Goal: Task Accomplishment & Management: Manage account settings

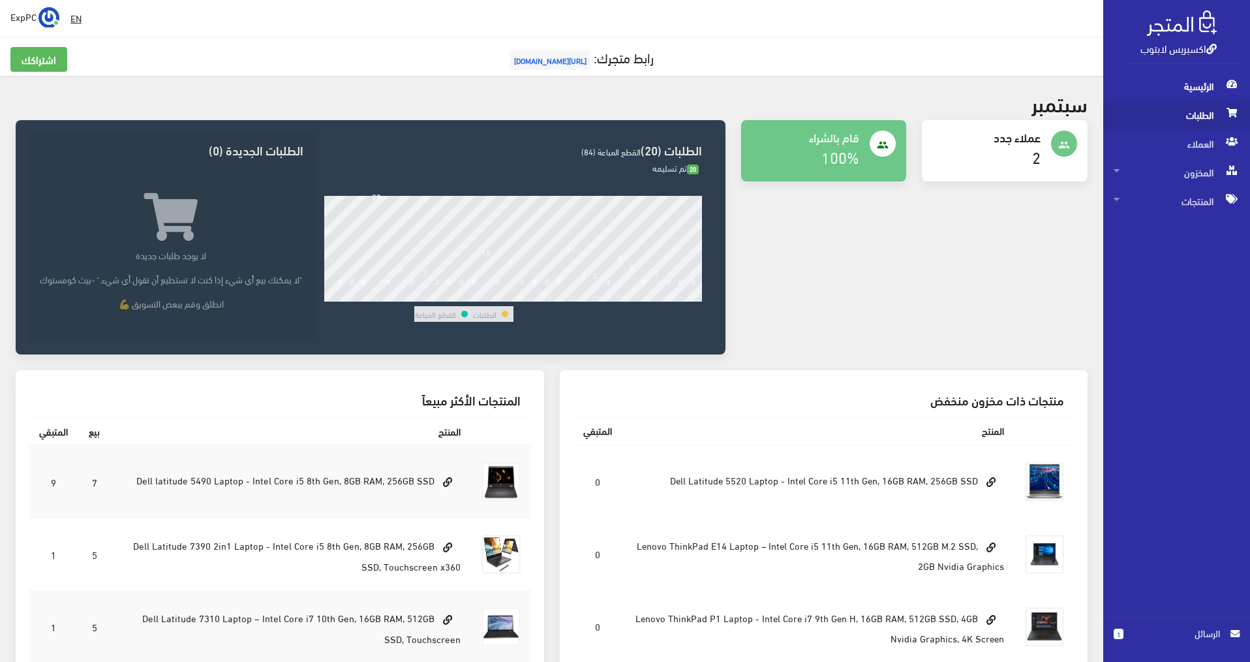
click at [1195, 120] on span "الطلبات" at bounding box center [1177, 114] width 126 height 29
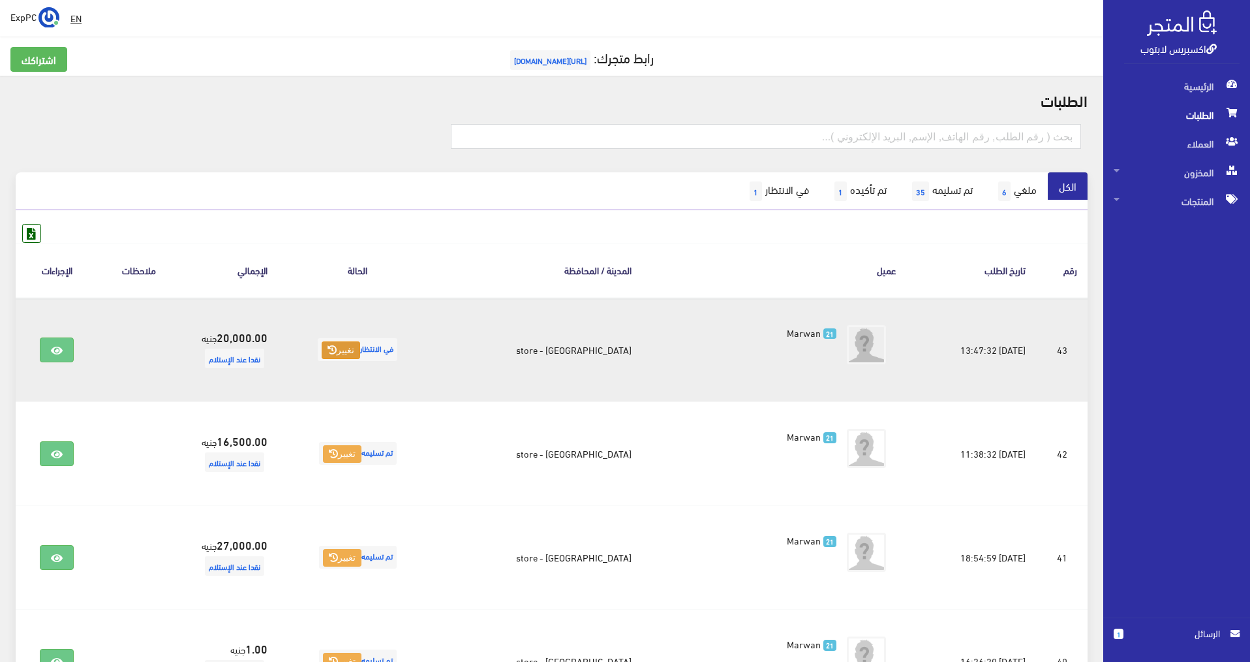
click at [360, 351] on button "تغيير" at bounding box center [341, 350] width 38 height 18
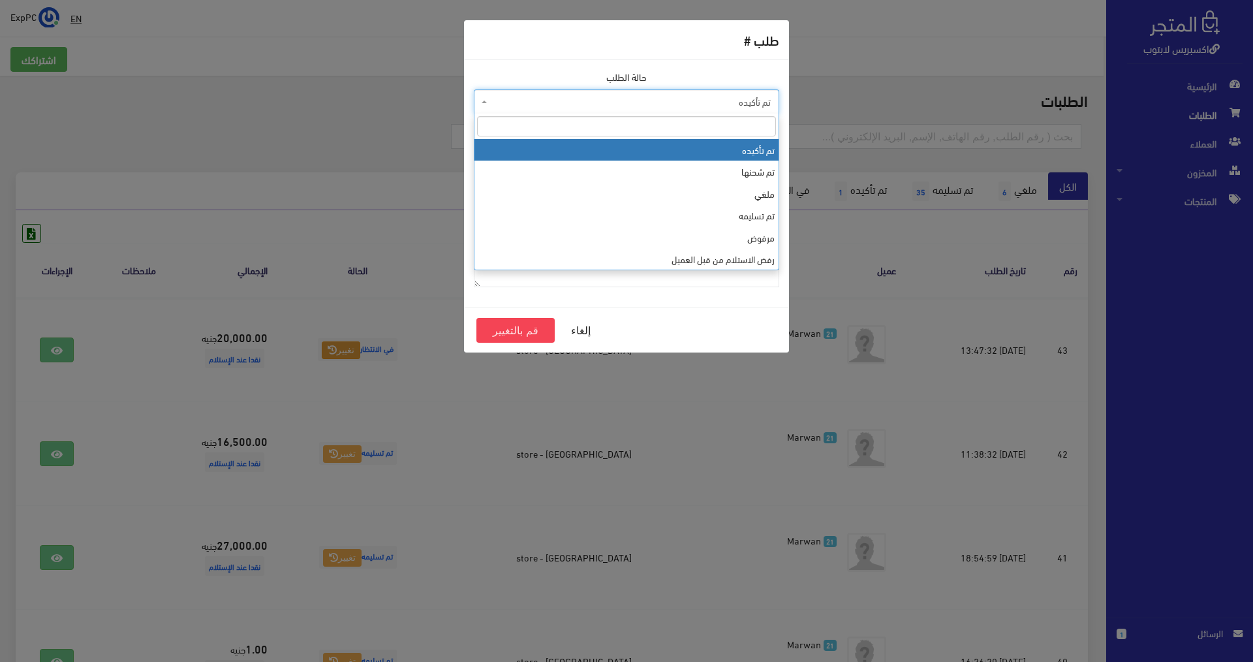
click at [681, 108] on span "تم تأكيده" at bounding box center [630, 101] width 281 height 13
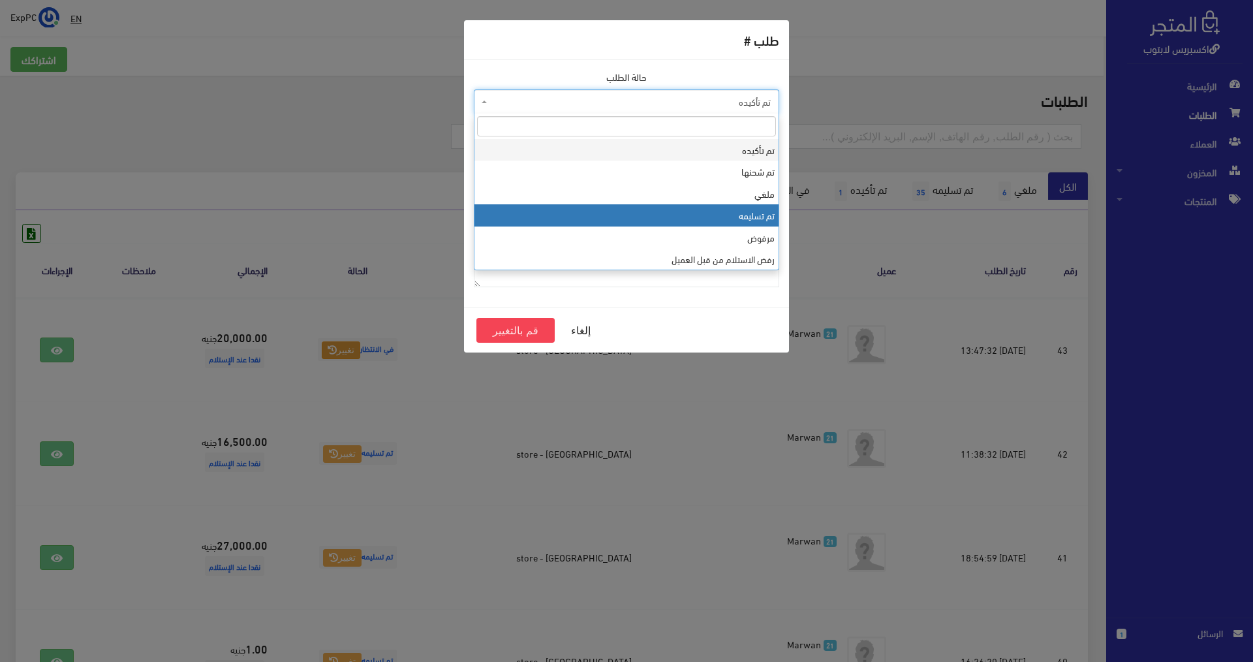
select select "4"
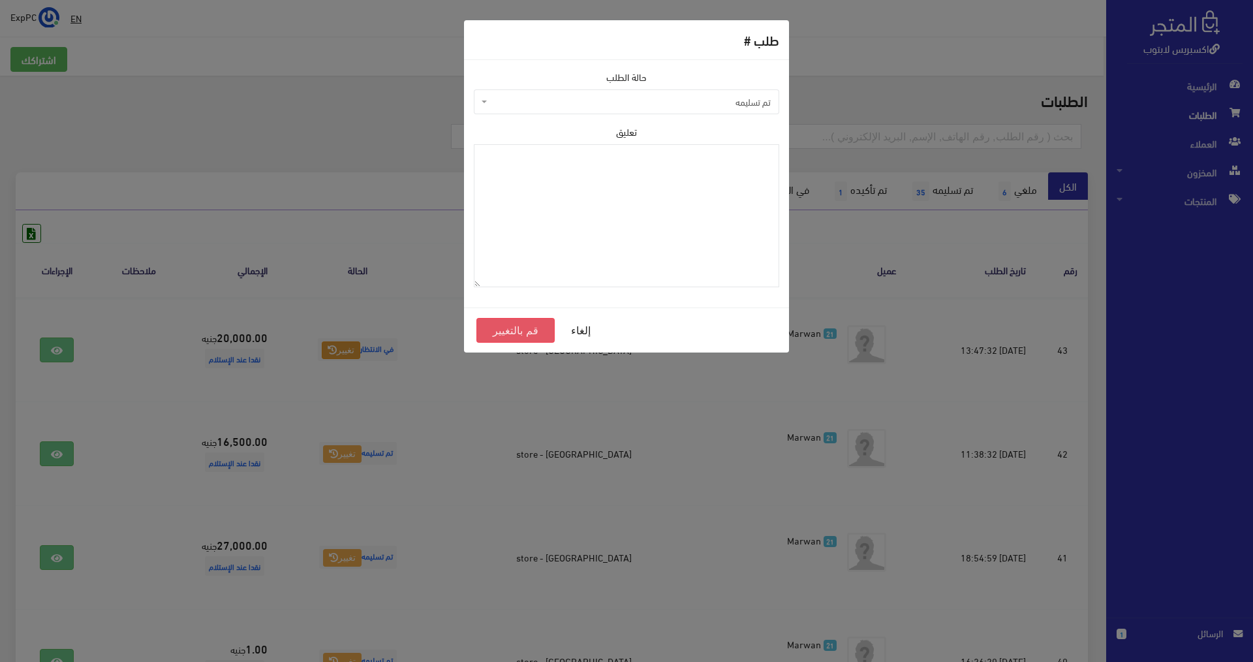
click at [489, 330] on button "قم بالتغيير" at bounding box center [515, 330] width 78 height 25
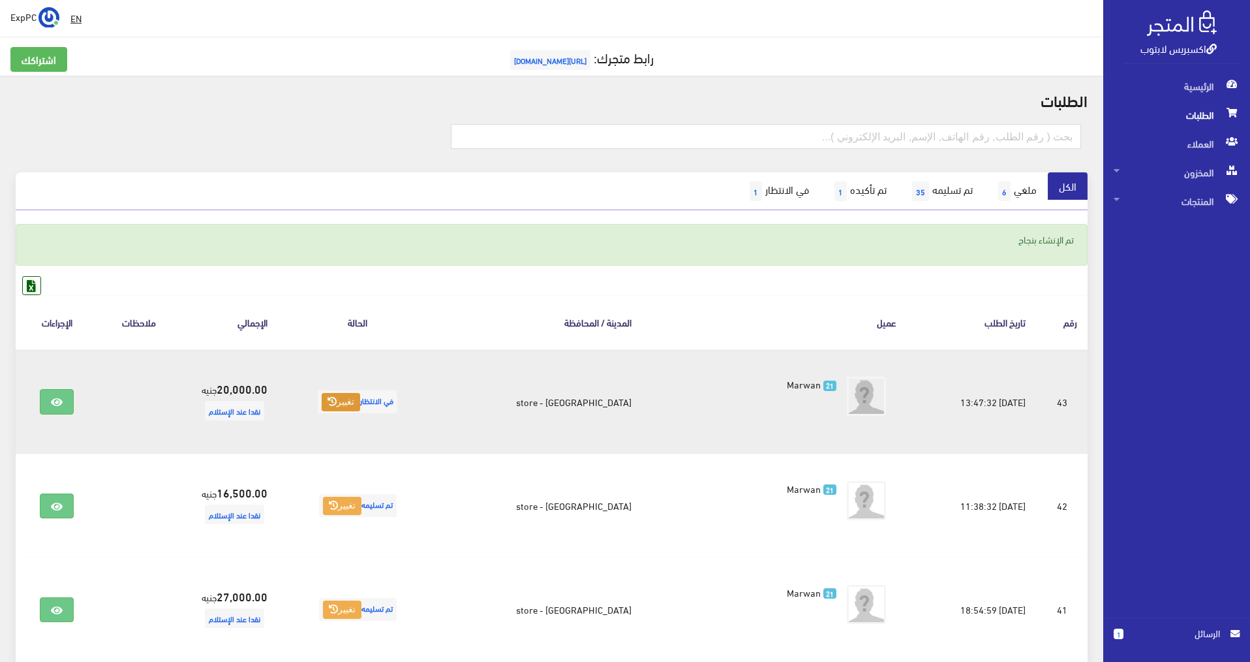
click at [360, 398] on button "تغيير" at bounding box center [341, 402] width 38 height 18
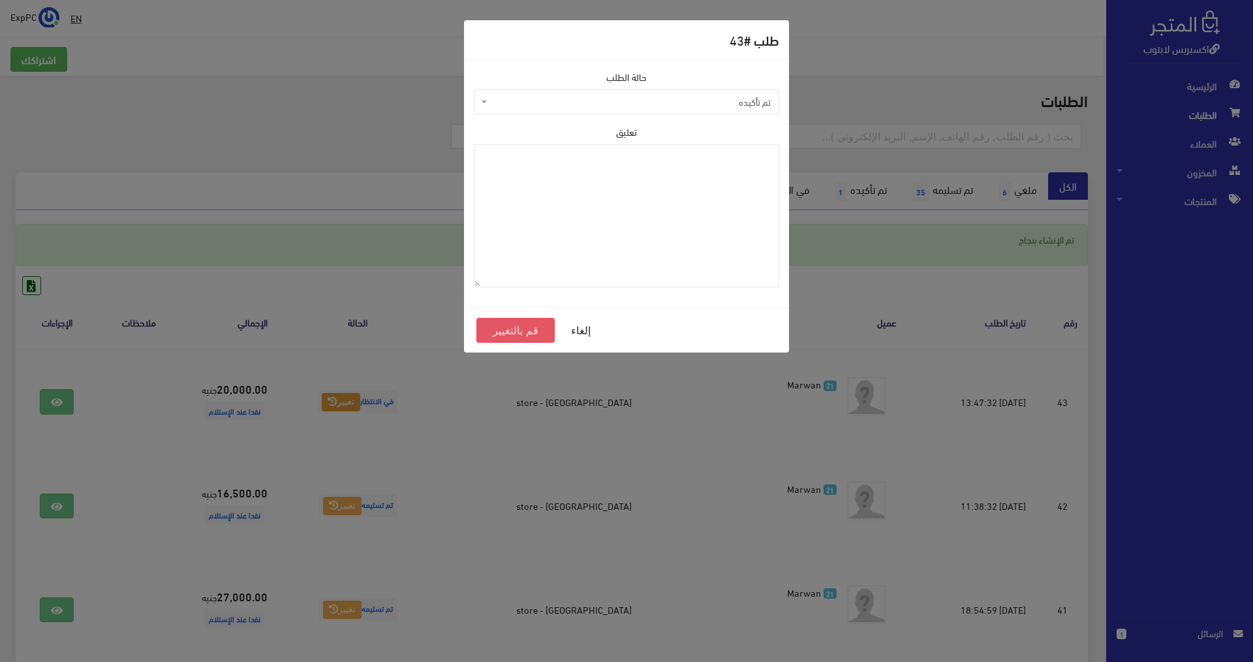
click at [510, 331] on button "قم بالتغيير" at bounding box center [515, 330] width 78 height 25
click at [581, 95] on span "تم تأكيده" at bounding box center [626, 101] width 305 height 25
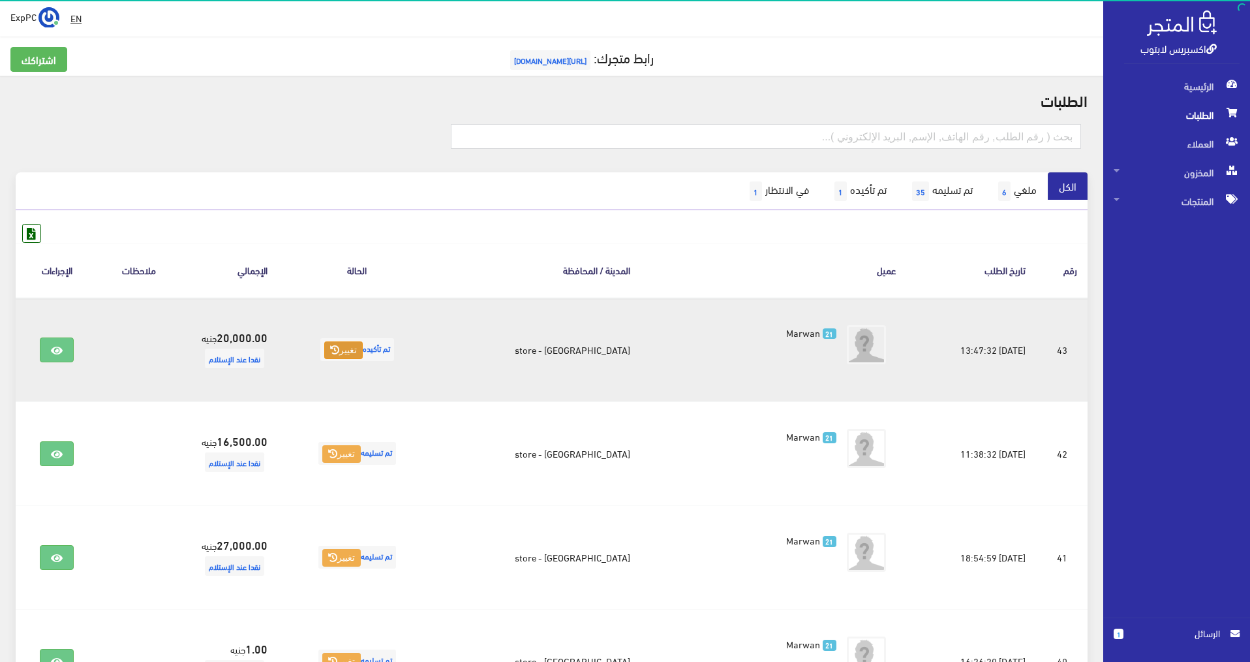
click at [363, 355] on button "تغيير" at bounding box center [343, 350] width 38 height 18
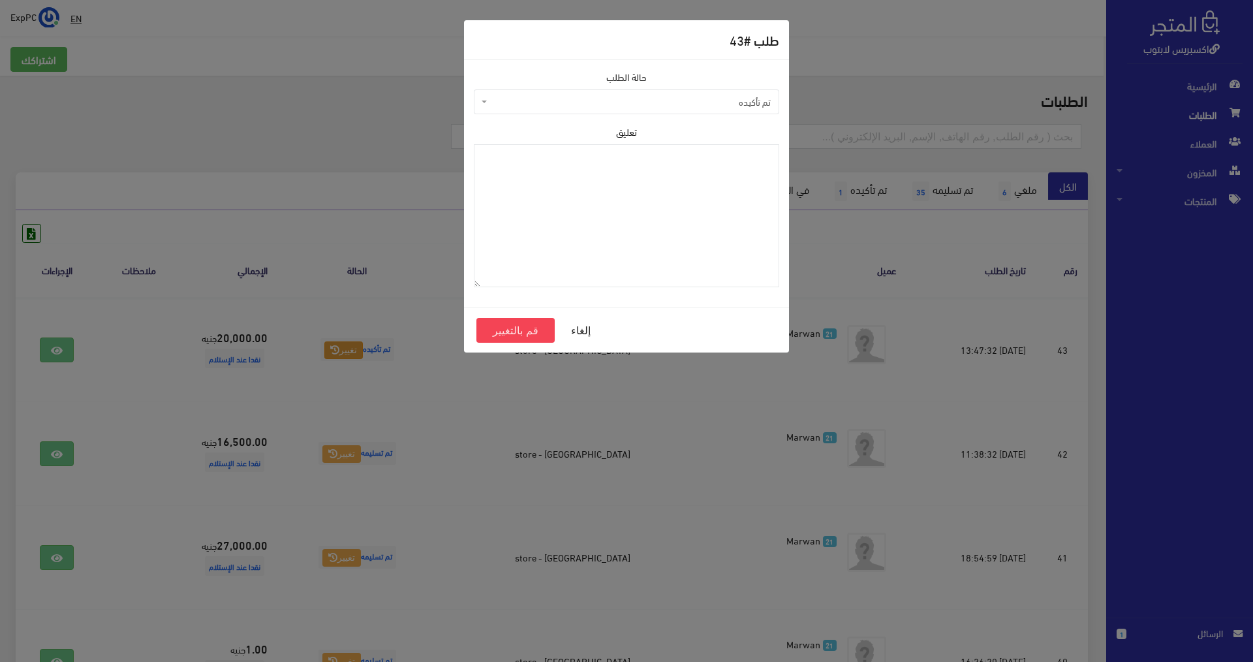
click at [693, 102] on span "تم تأكيده" at bounding box center [630, 101] width 281 height 13
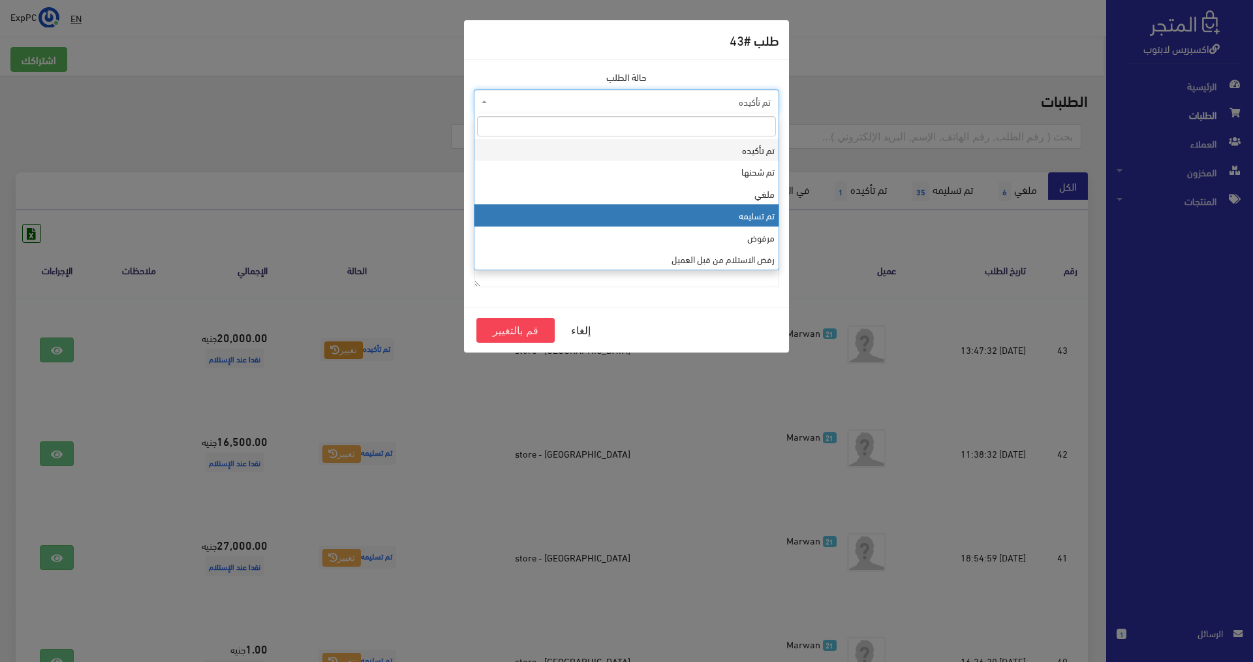
select select "4"
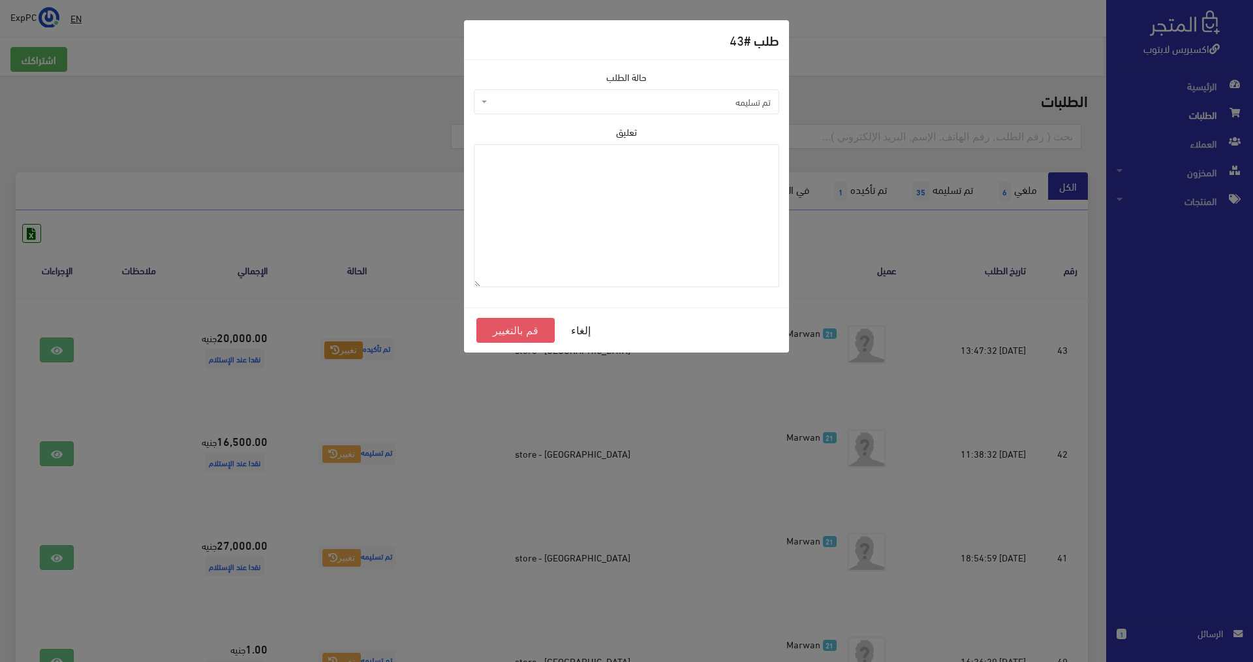
click at [487, 333] on button "قم بالتغيير" at bounding box center [515, 330] width 78 height 25
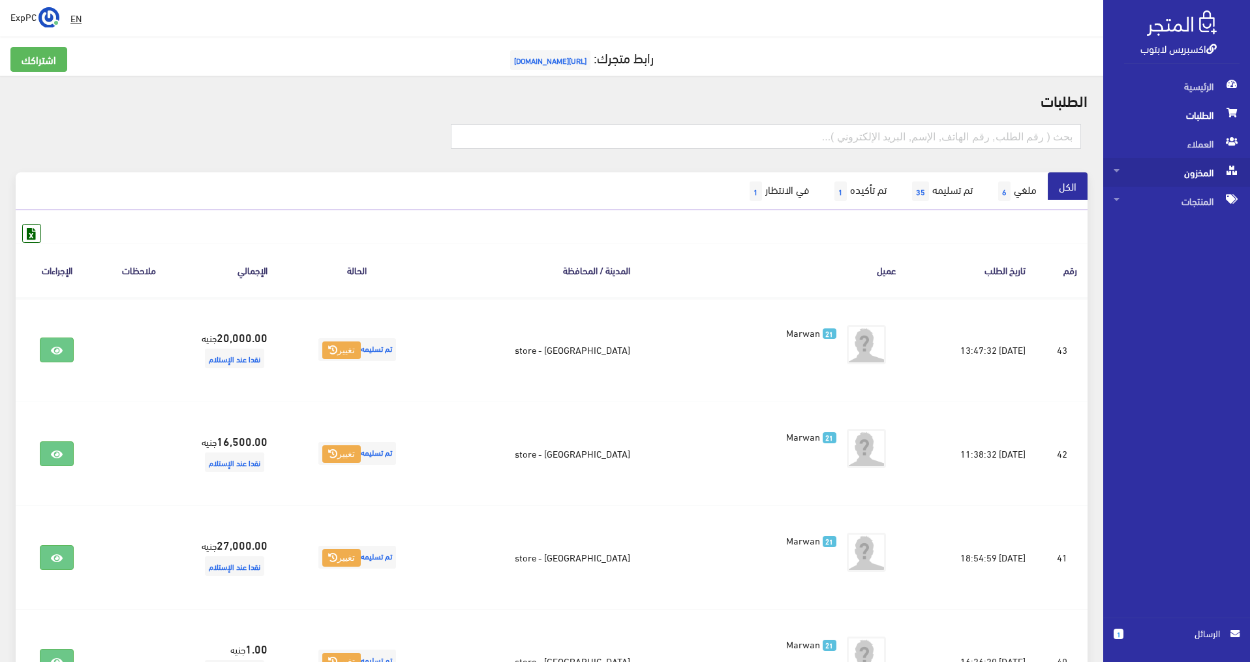
click at [1197, 172] on span "المخزون" at bounding box center [1177, 172] width 126 height 29
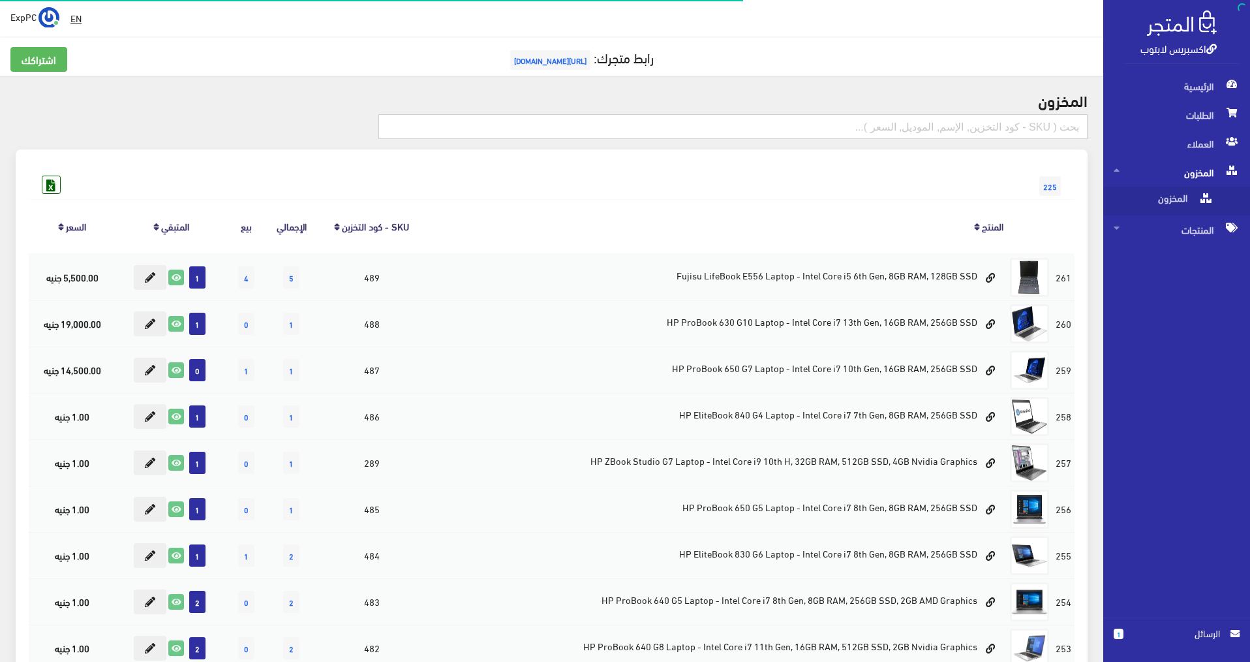
click at [1009, 125] on input "text" at bounding box center [732, 126] width 709 height 25
type input "5520"
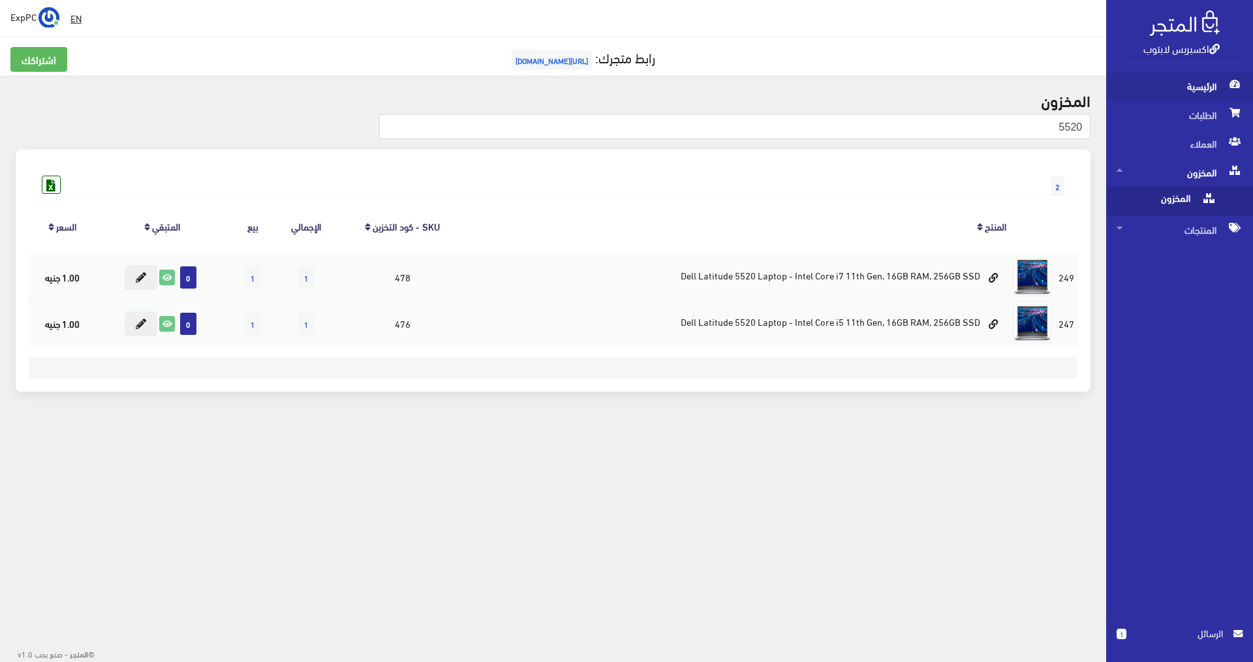
click at [1227, 80] on span at bounding box center [1235, 83] width 16 height 23
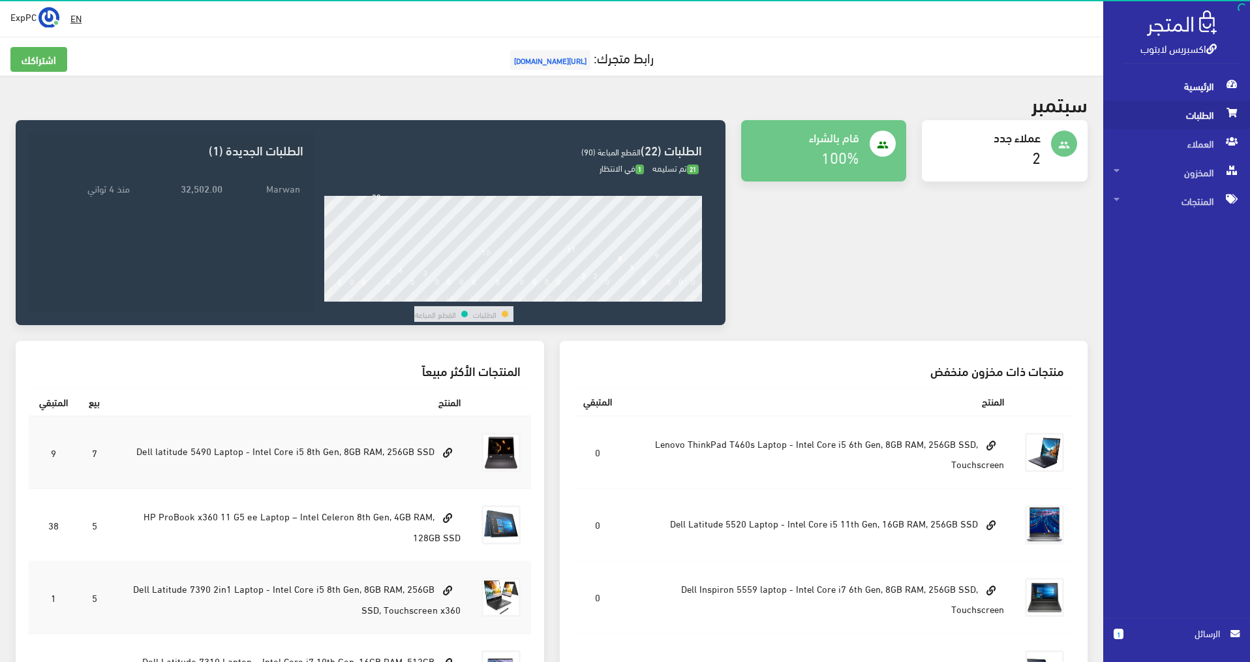
click at [1200, 108] on span "الطلبات" at bounding box center [1177, 114] width 126 height 29
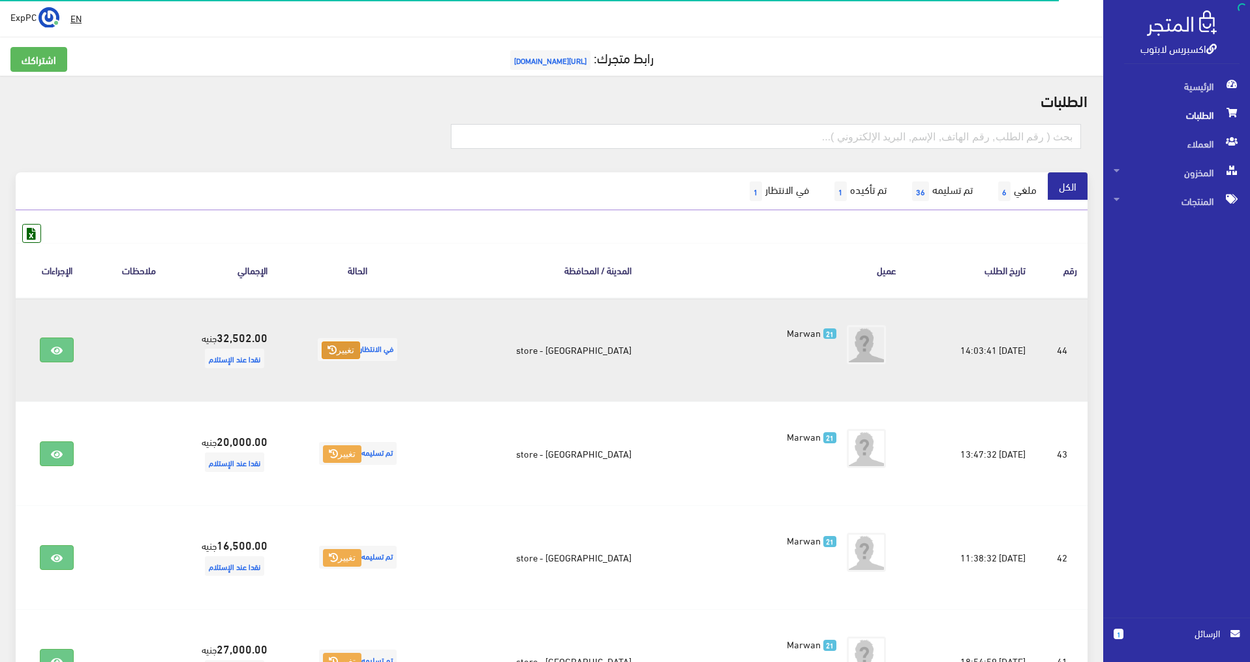
click at [360, 350] on button "تغيير" at bounding box center [341, 350] width 38 height 18
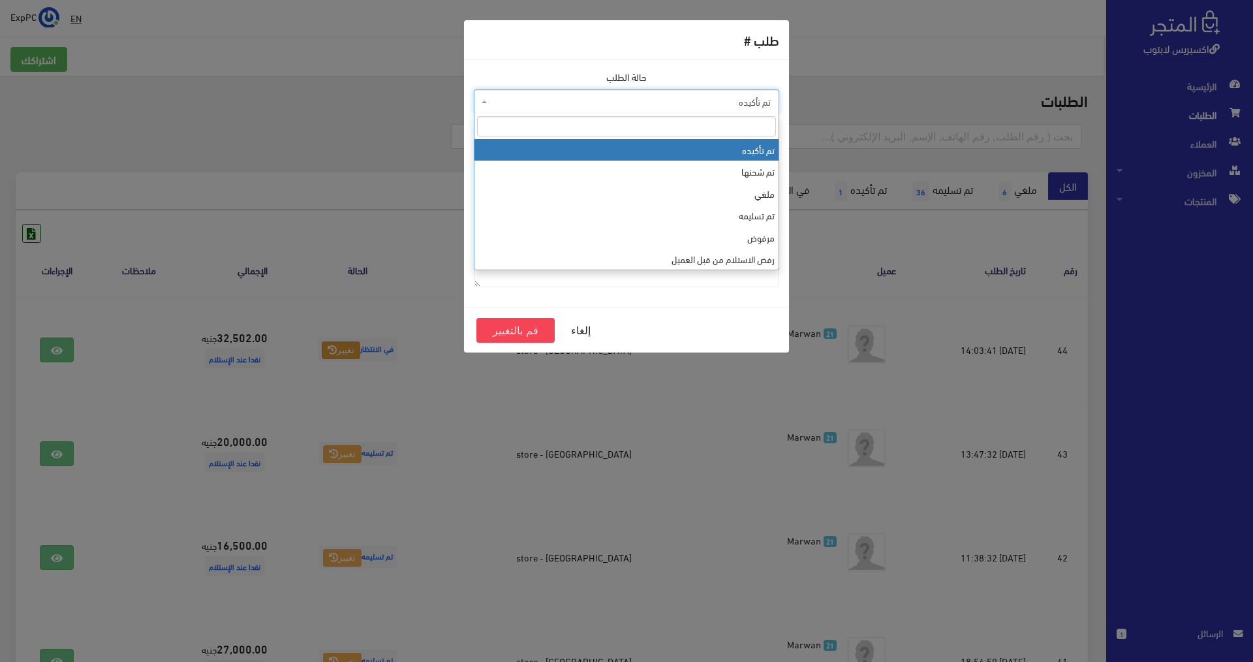
click at [684, 91] on span "تم تأكيده" at bounding box center [626, 101] width 305 height 25
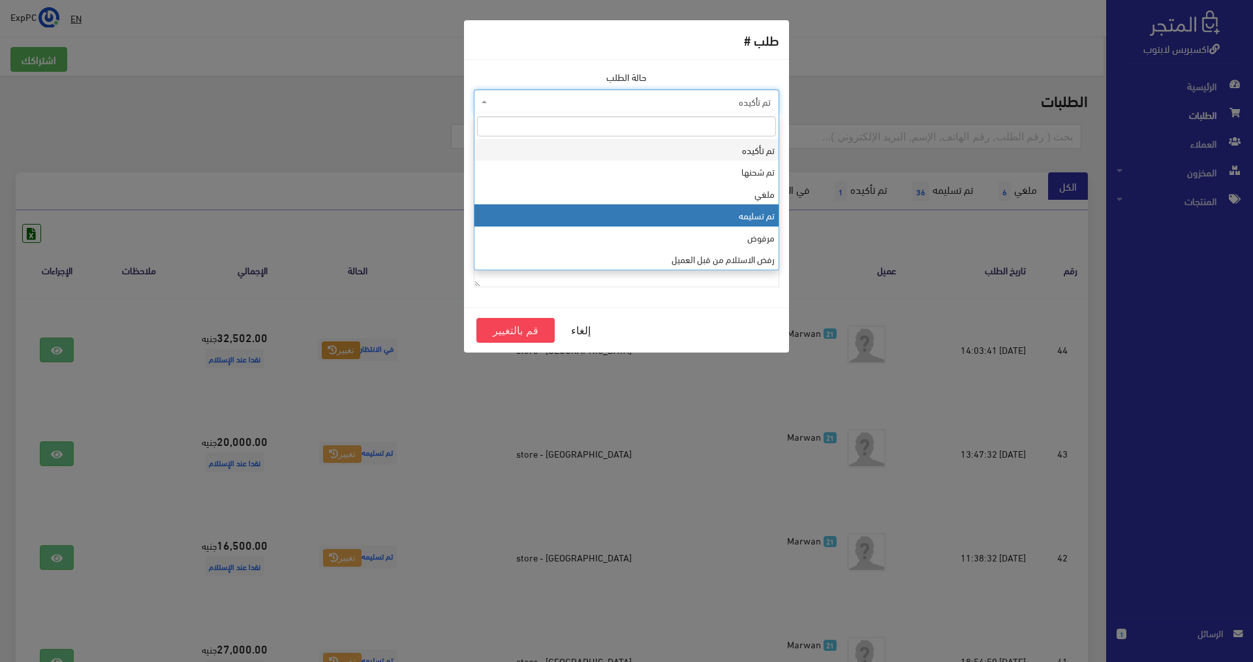
select select "4"
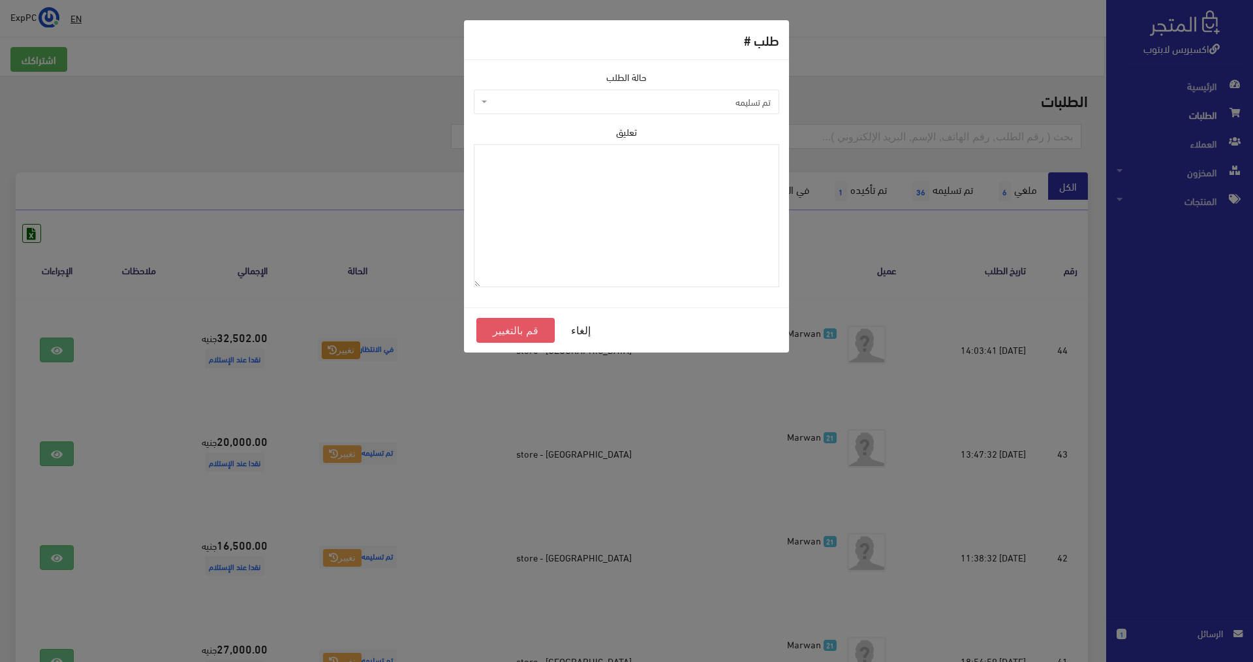
click at [517, 333] on button "قم بالتغيير" at bounding box center [515, 330] width 78 height 25
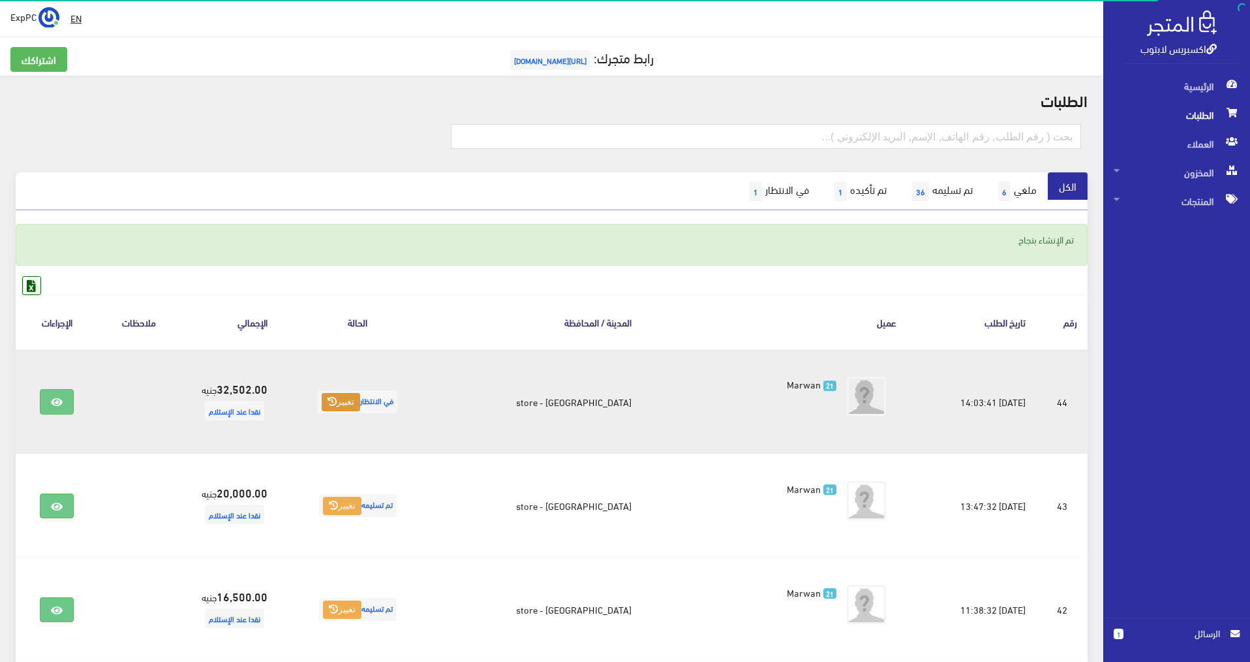
click at [360, 403] on button "تغيير" at bounding box center [341, 402] width 38 height 18
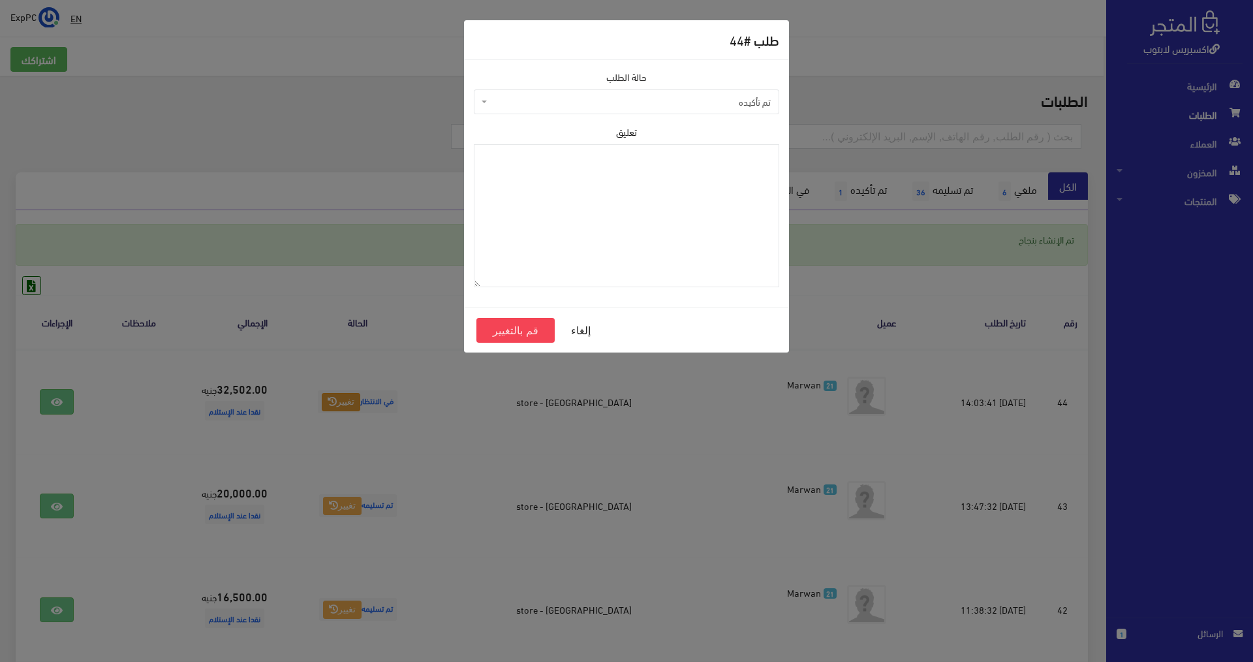
click at [744, 100] on span "تم تأكيده" at bounding box center [630, 101] width 281 height 13
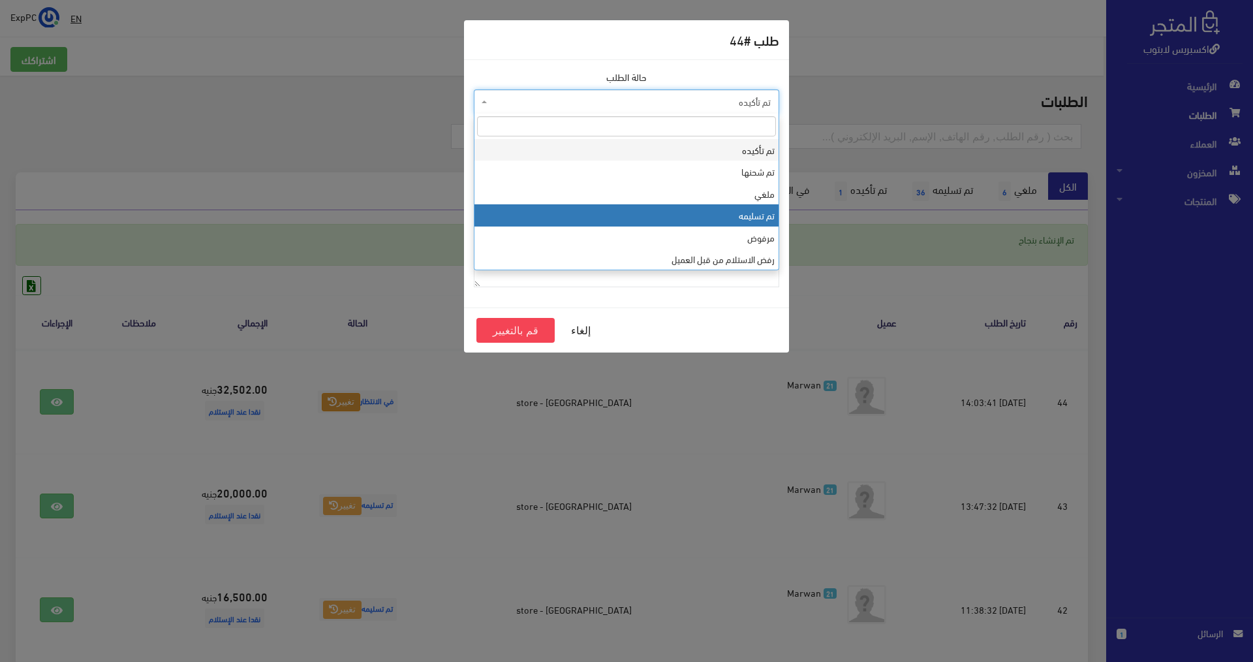
select select "4"
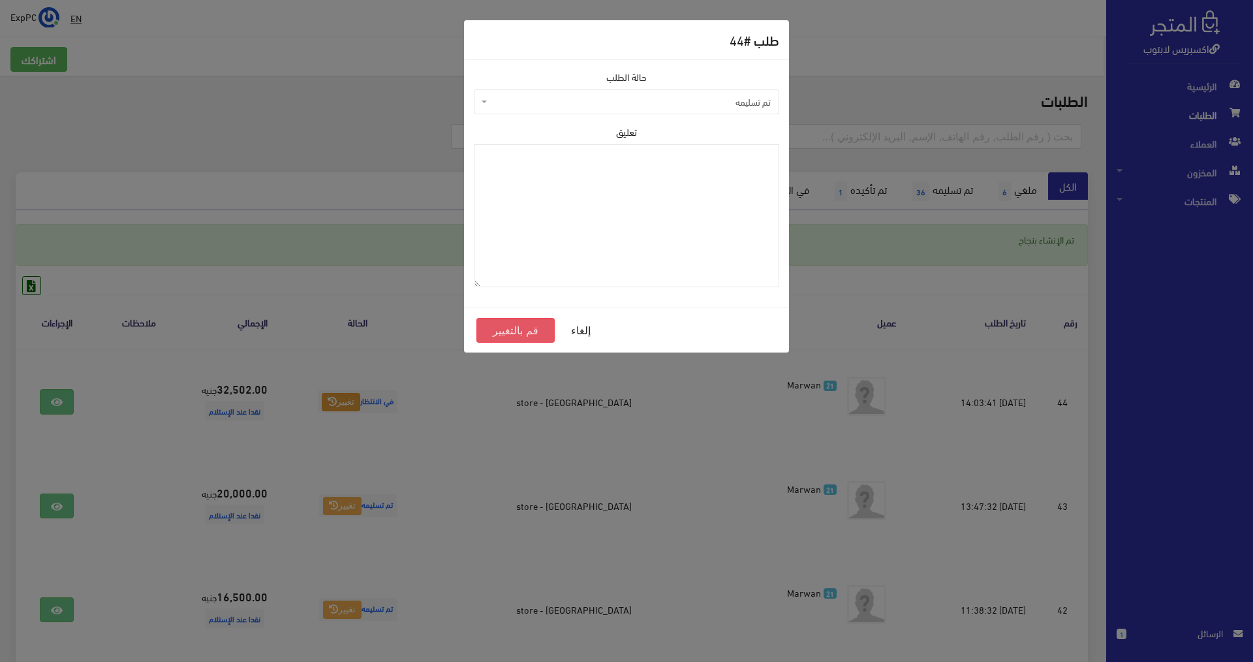
click at [524, 324] on button "قم بالتغيير" at bounding box center [515, 330] width 78 height 25
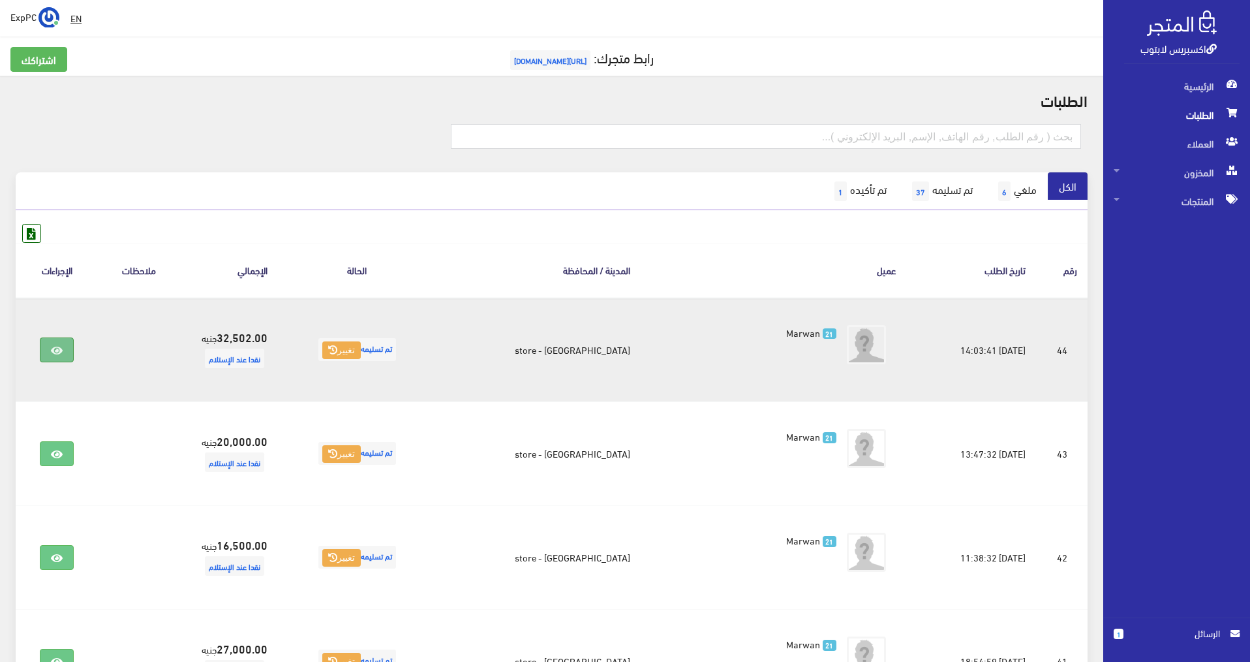
click at [63, 354] on icon at bounding box center [57, 350] width 12 height 10
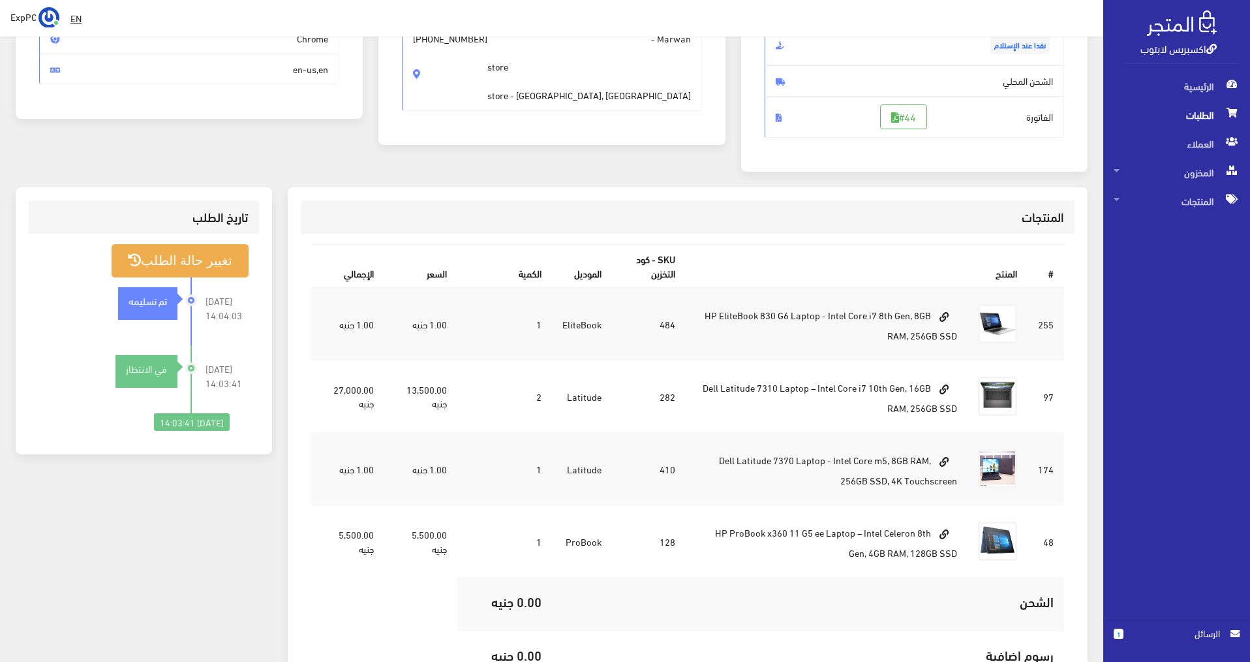
scroll to position [131, 0]
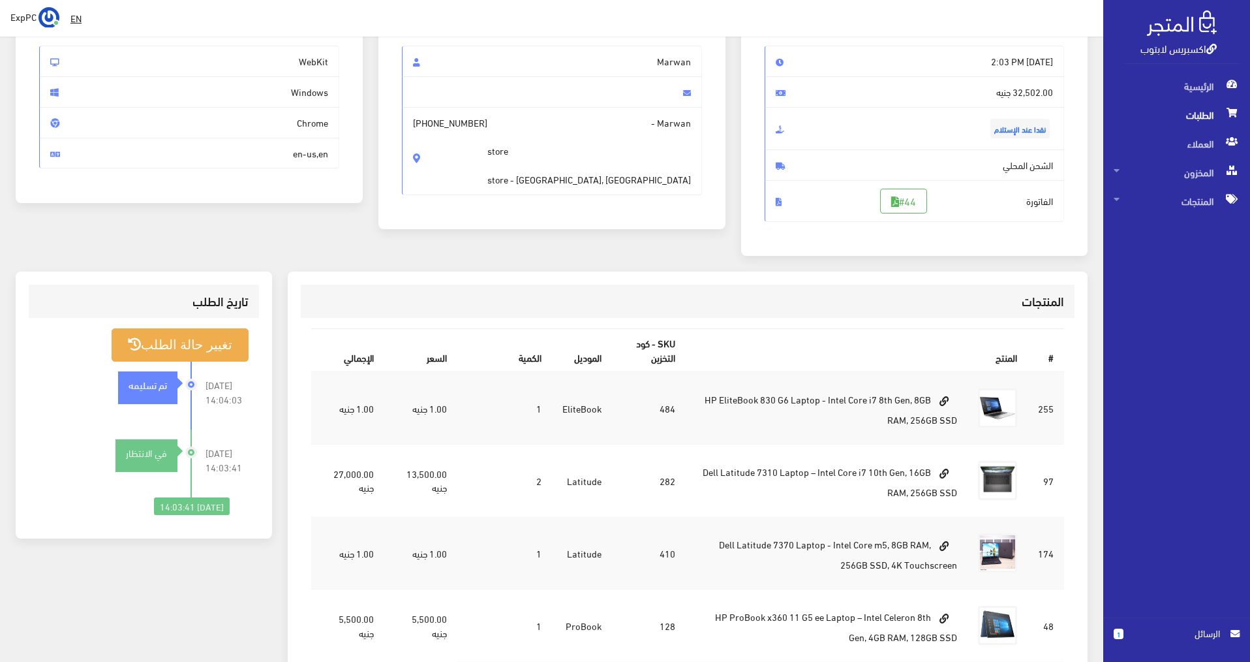
click at [1176, 119] on span "الطلبات" at bounding box center [1177, 114] width 126 height 29
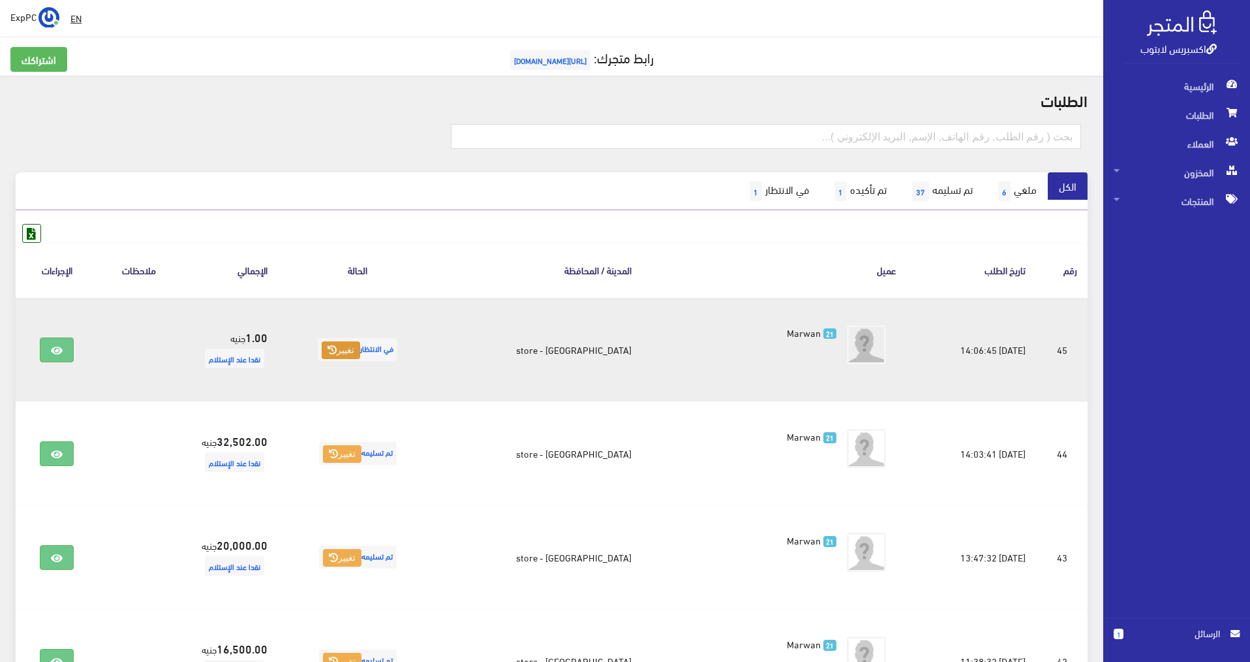
click at [360, 354] on button "تغيير" at bounding box center [341, 350] width 38 height 18
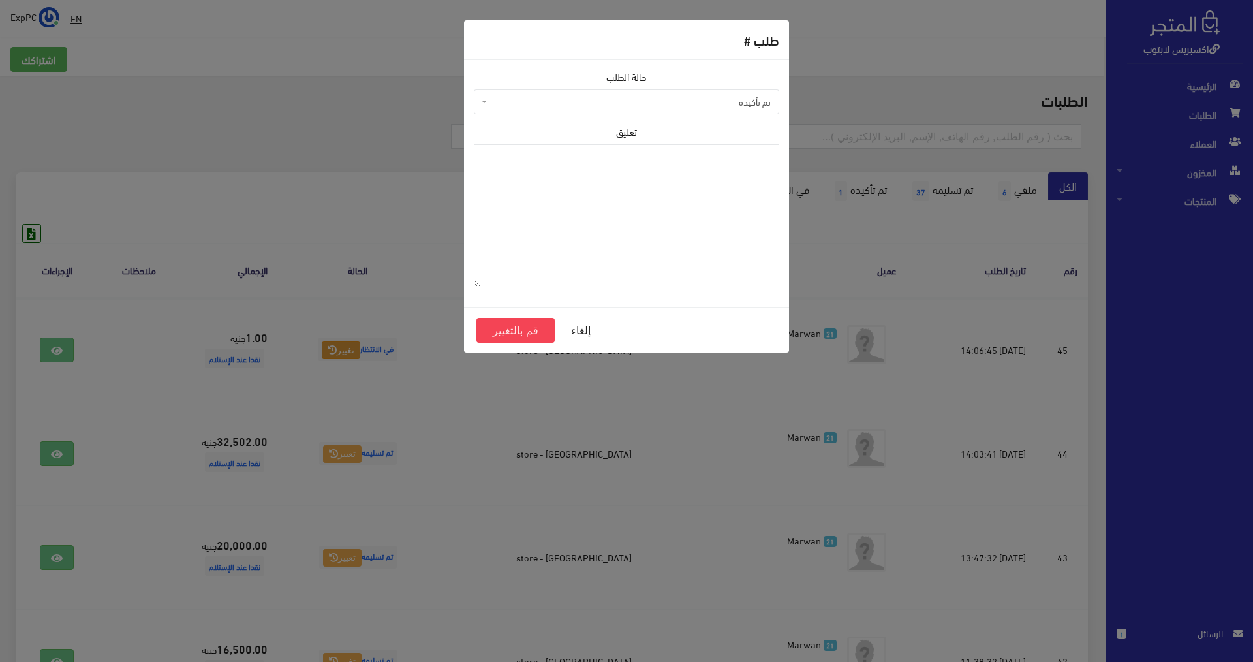
click at [750, 108] on span "تم تأكيده" at bounding box center [630, 101] width 281 height 13
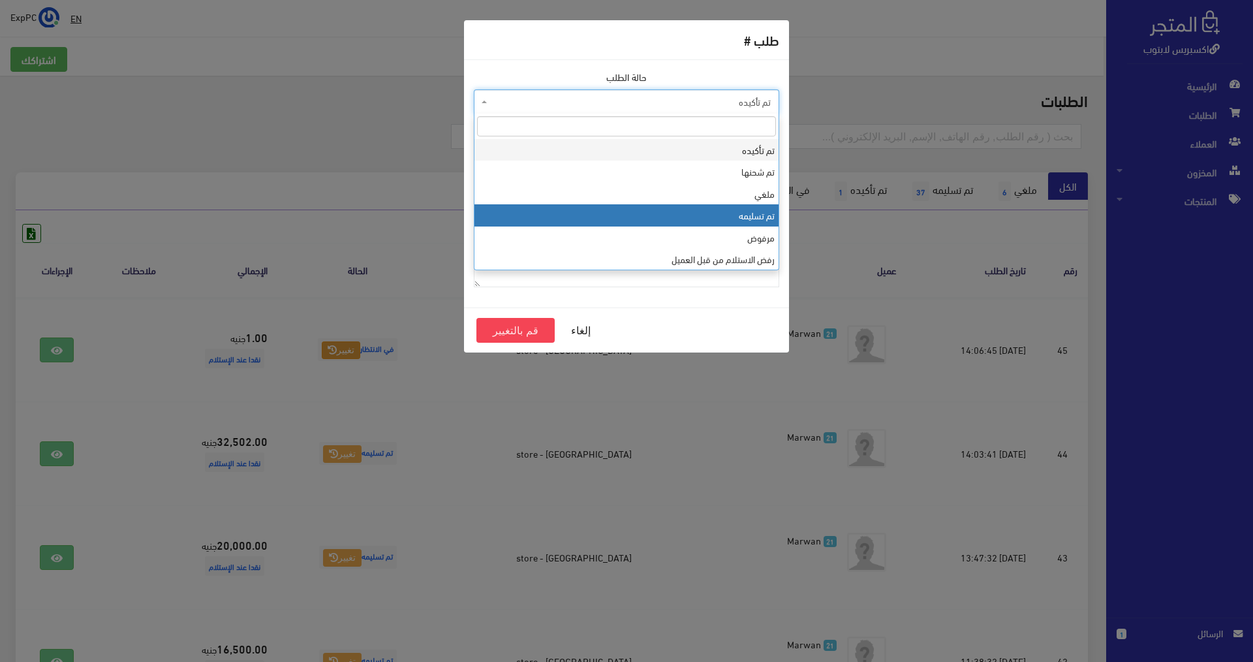
select select "4"
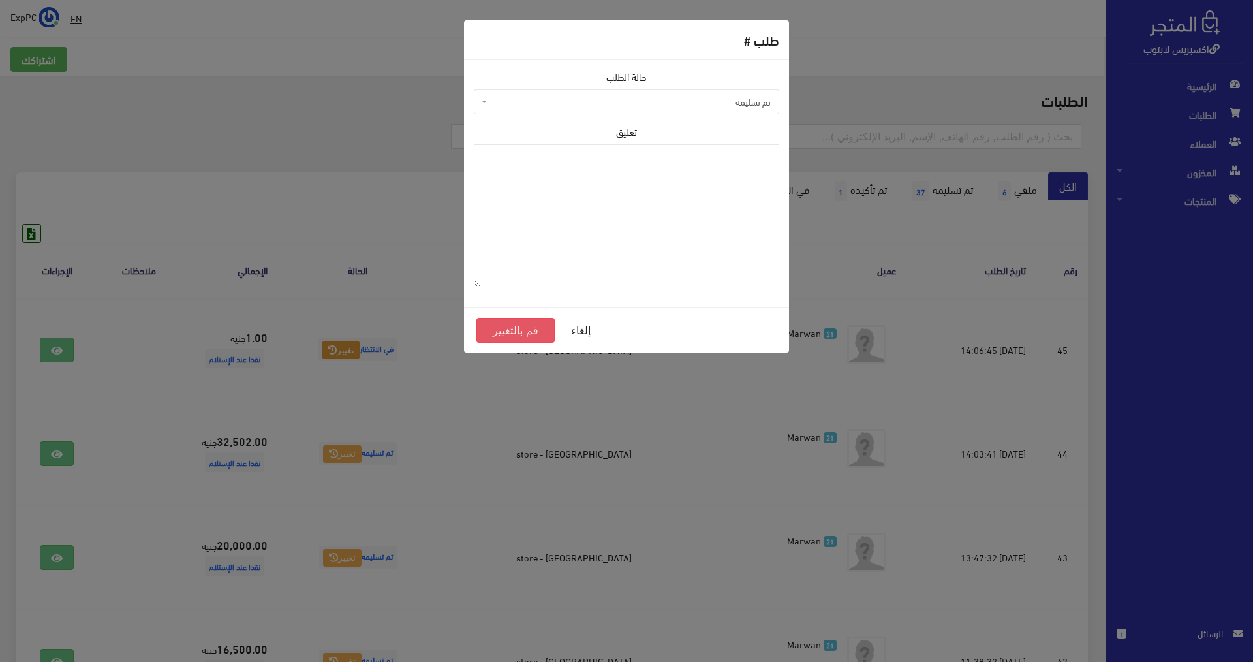
click at [493, 338] on button "قم بالتغيير" at bounding box center [515, 330] width 78 height 25
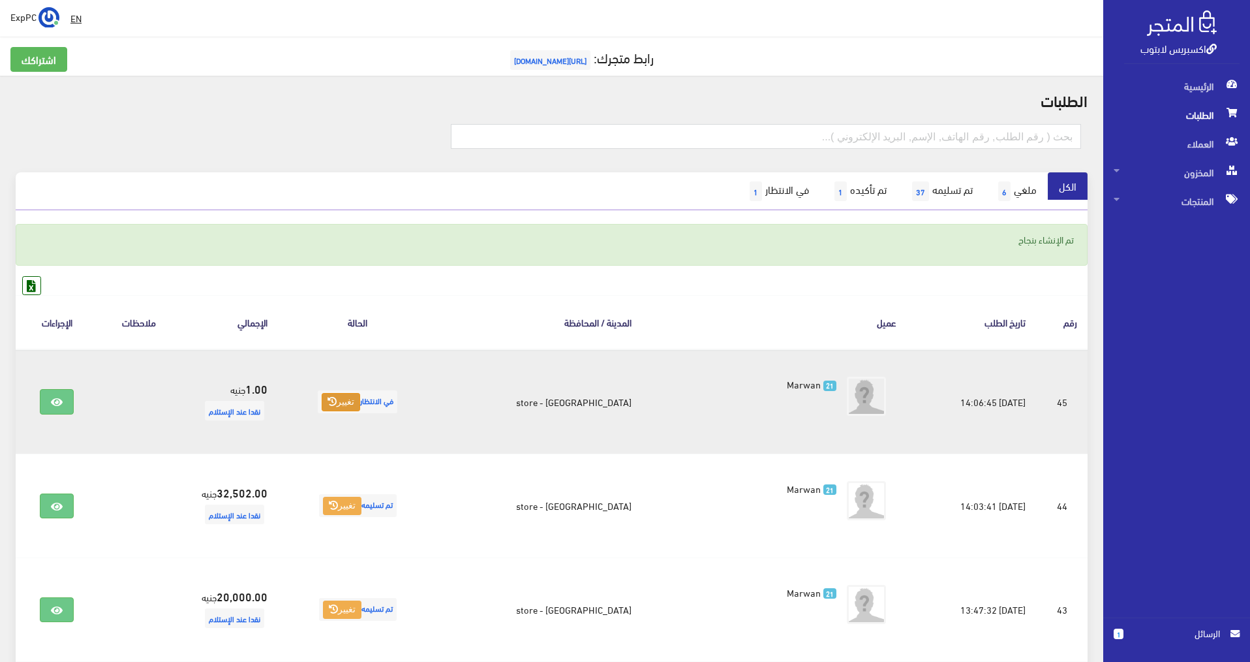
click at [360, 397] on button "تغيير" at bounding box center [341, 402] width 38 height 18
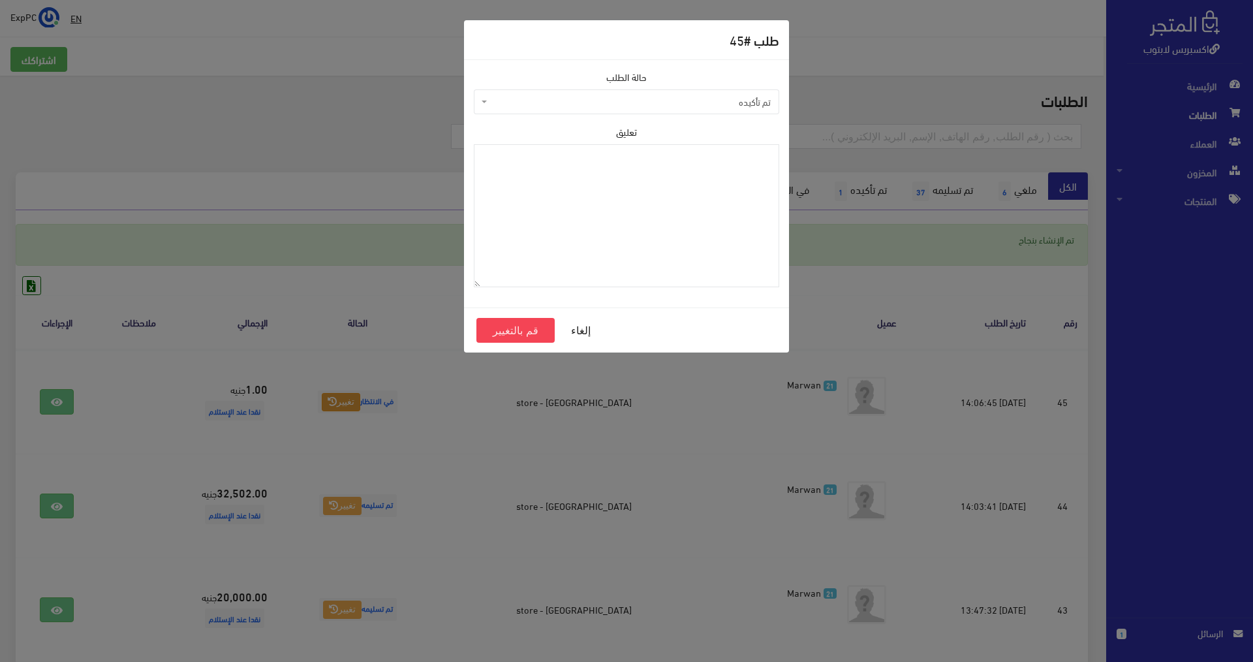
click at [694, 102] on span "تم تأكيده" at bounding box center [630, 101] width 281 height 13
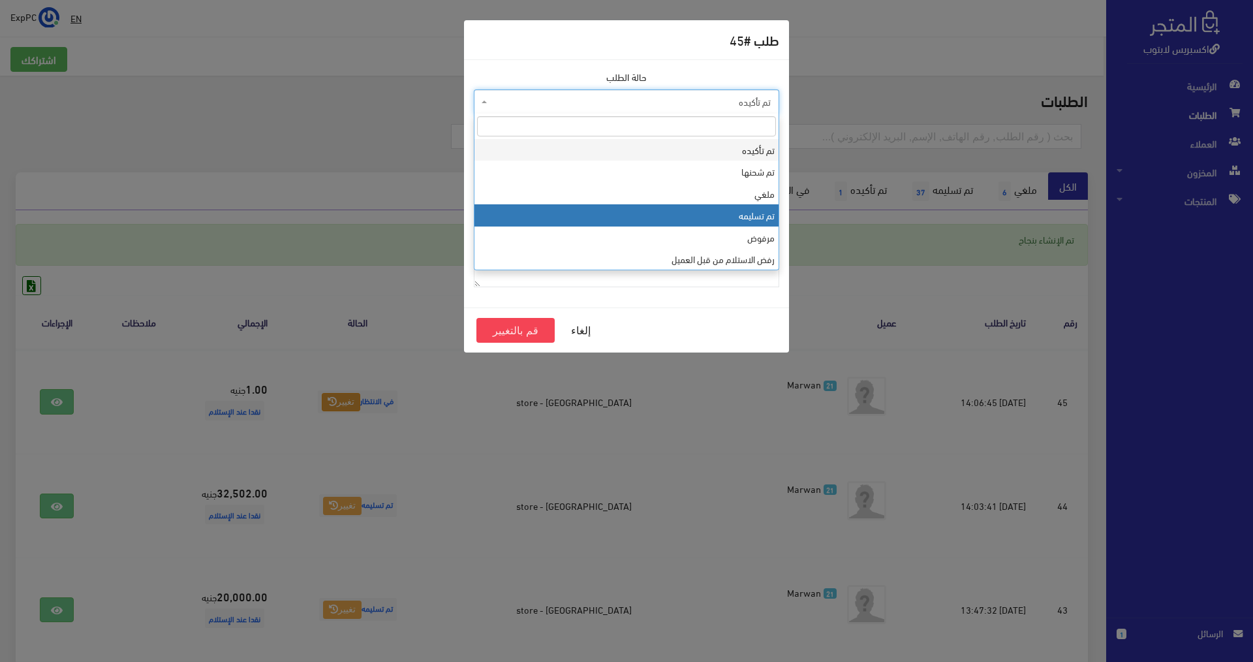
select select "4"
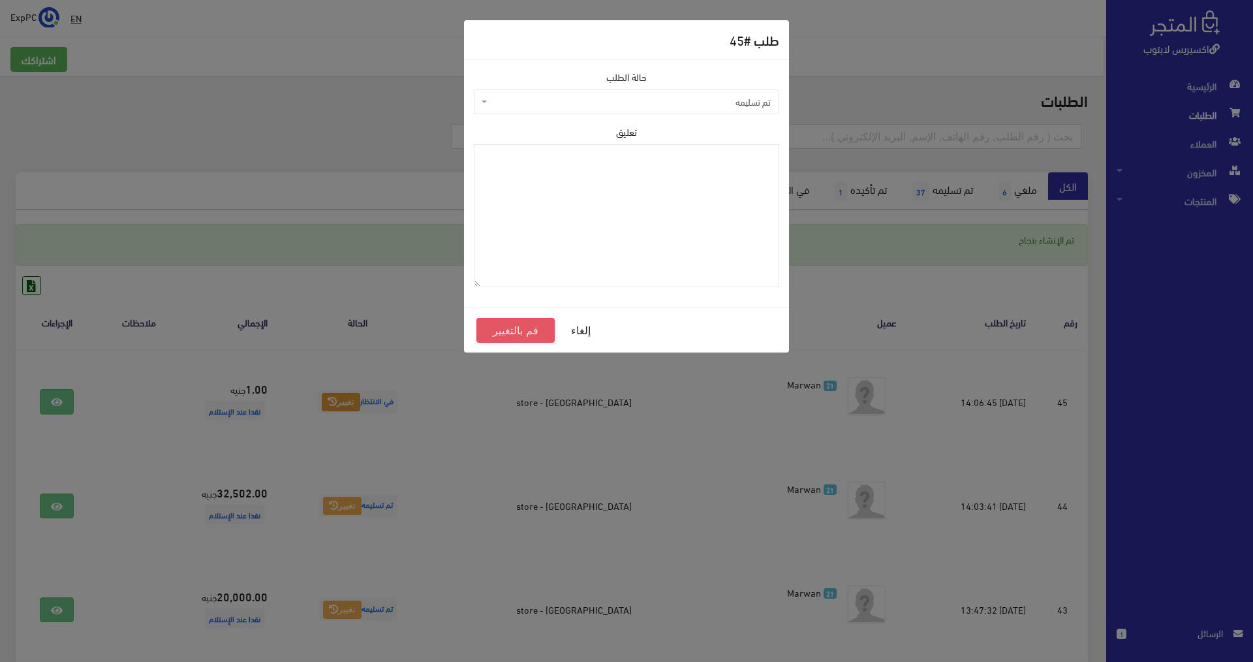
click at [502, 336] on button "قم بالتغيير" at bounding box center [515, 330] width 78 height 25
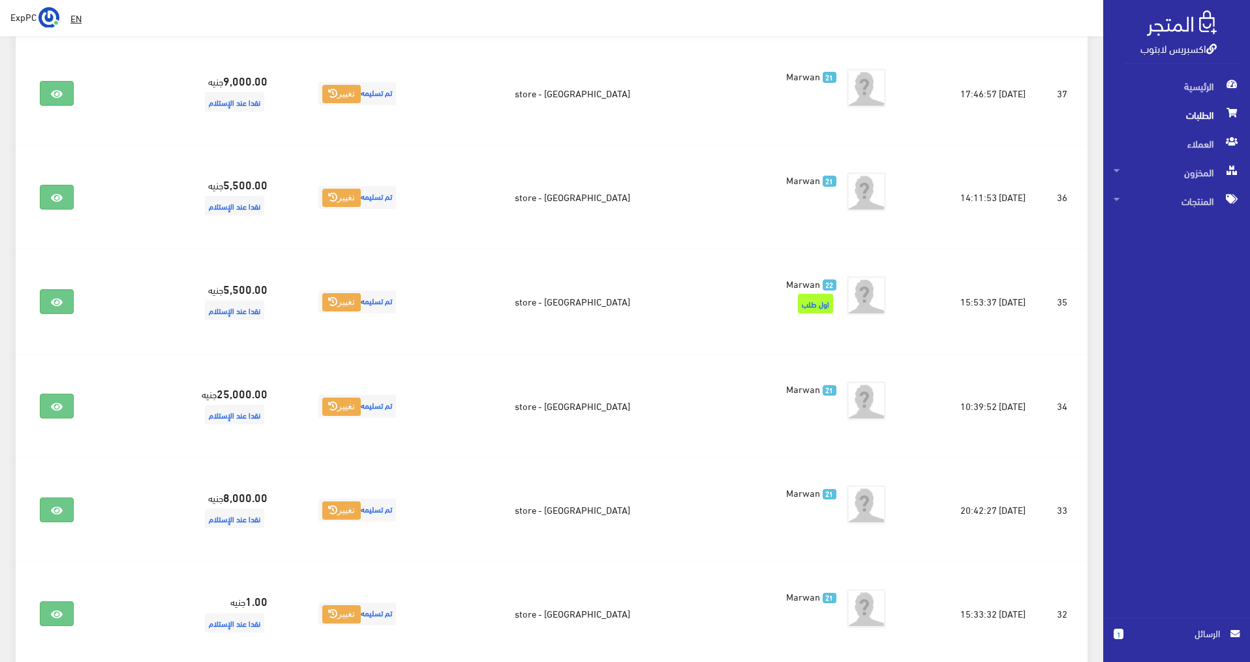
scroll to position [1109, 0]
